Goal: Task Accomplishment & Management: Use online tool/utility

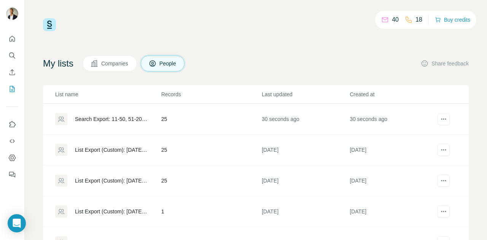
click at [137, 121] on div "Search Export: 11-50, 51-200, [GEOGRAPHIC_DATA], CEO, Founder, Fondateur, Co-fo…" at bounding box center [111, 119] width 73 height 8
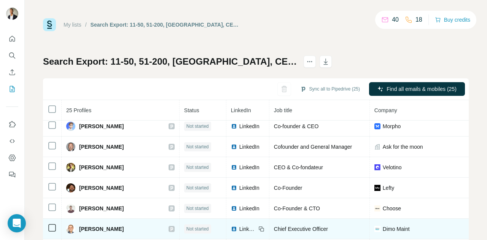
scroll to position [79, 0]
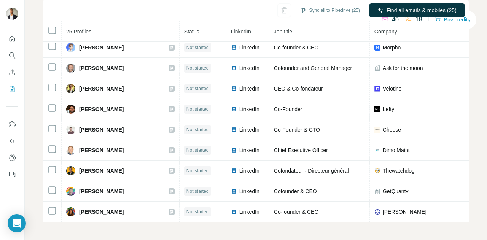
drag, startPoint x: 101, startPoint y: 203, endPoint x: 14, endPoint y: 89, distance: 143.8
click at [14, 89] on icon "My lists" at bounding box center [12, 89] width 8 height 8
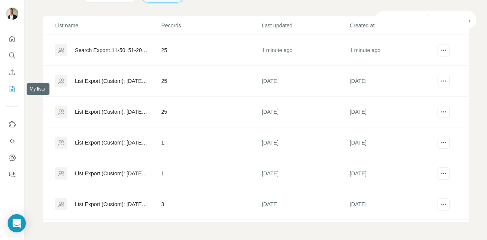
scroll to position [56, 0]
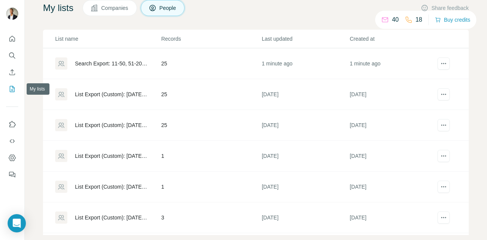
click at [14, 89] on icon "My lists" at bounding box center [12, 89] width 5 height 6
click at [104, 68] on div "Search Export: 11-50, 51-200, [GEOGRAPHIC_DATA], CEO, Founder, Fondateur, Co-fo…" at bounding box center [107, 63] width 105 height 12
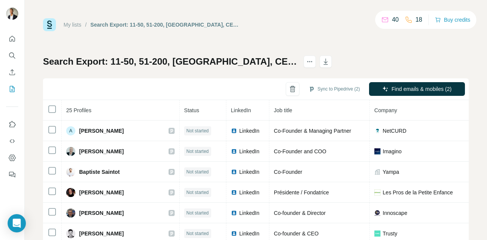
click at [96, 112] on th "25 Profiles" at bounding box center [121, 110] width 118 height 21
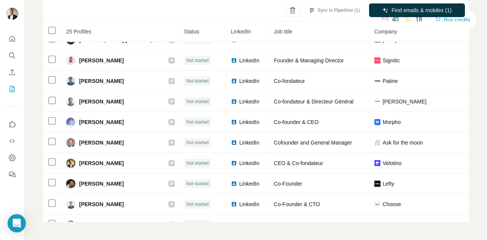
scroll to position [337, 0]
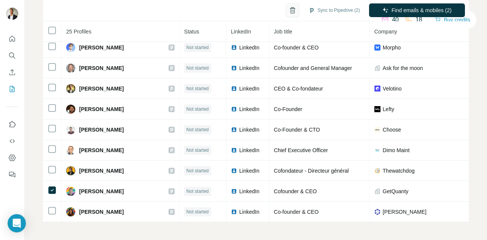
click at [286, 14] on button "button" at bounding box center [293, 10] width 14 height 14
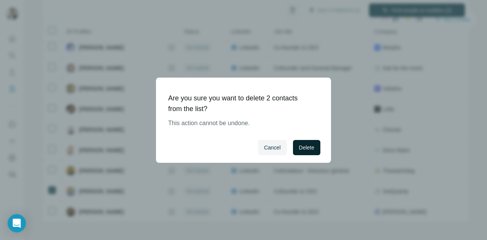
click at [311, 144] on span "Delete" at bounding box center [306, 148] width 15 height 8
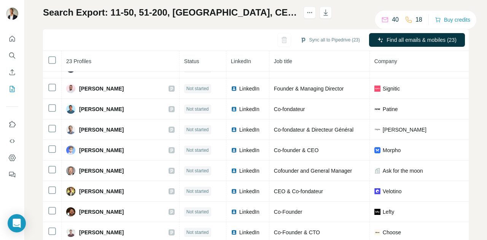
scroll to position [240, 0]
click at [289, 36] on icon "button" at bounding box center [293, 40] width 8 height 8
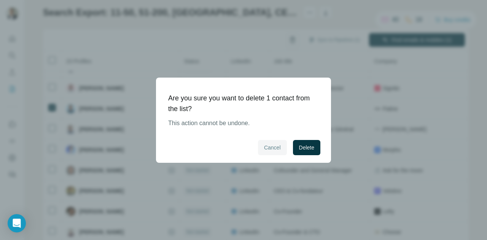
click at [275, 147] on span "Cancel" at bounding box center [272, 148] width 17 height 8
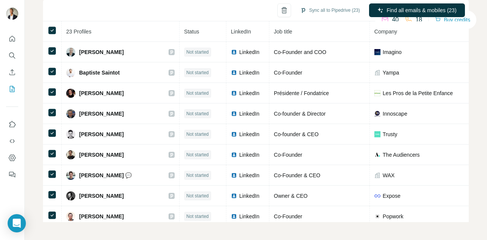
scroll to position [0, 0]
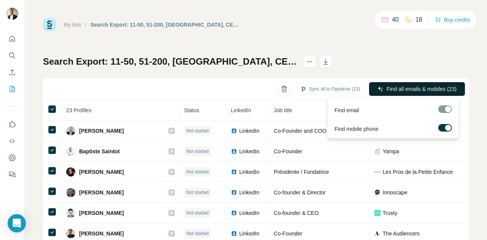
click at [399, 89] on span "Find all emails & mobiles (23)" at bounding box center [422, 89] width 70 height 8
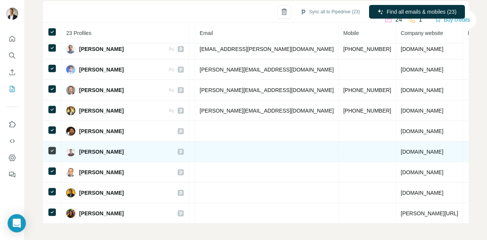
scroll to position [245, 284]
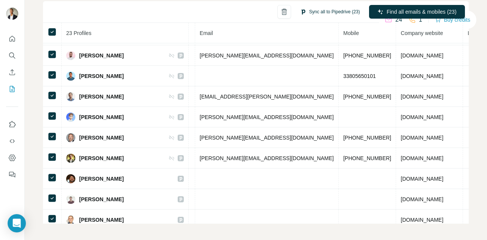
click at [329, 10] on button "Sync all to Pipedrive (23)" at bounding box center [330, 11] width 70 height 11
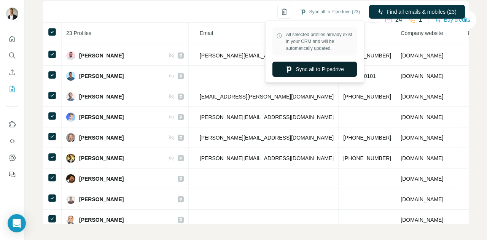
click at [310, 70] on button "Sync all to Pipedrive" at bounding box center [315, 69] width 85 height 15
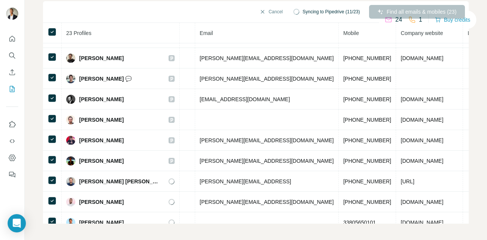
scroll to position [0, 275]
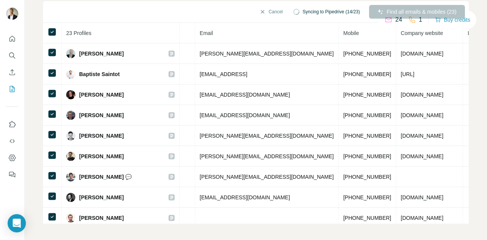
drag, startPoint x: 56, startPoint y: 32, endPoint x: 86, endPoint y: 18, distance: 33.4
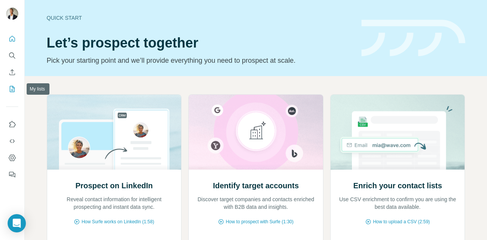
click at [9, 84] on button "My lists" at bounding box center [12, 89] width 12 height 14
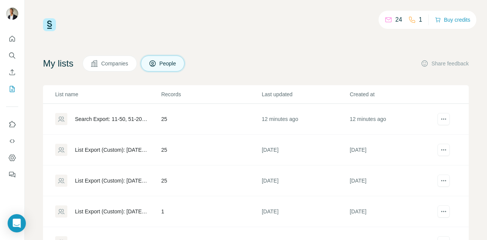
click at [123, 123] on div "Search Export: 11-50, 51-200, [GEOGRAPHIC_DATA], CEO, Founder, Fondateur, Co-fo…" at bounding box center [107, 119] width 105 height 12
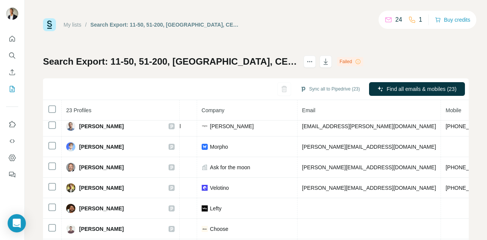
scroll to position [79, 0]
